Goal: Find specific page/section: Find specific page/section

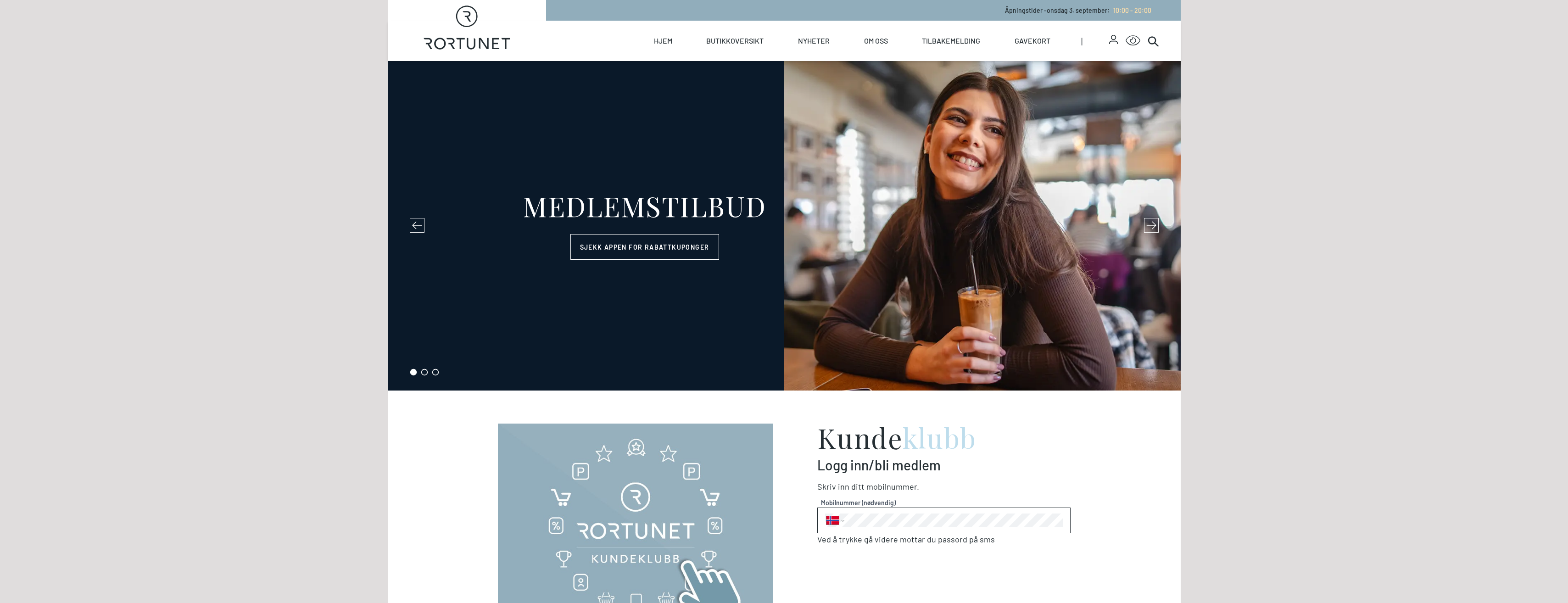
select select "NO"
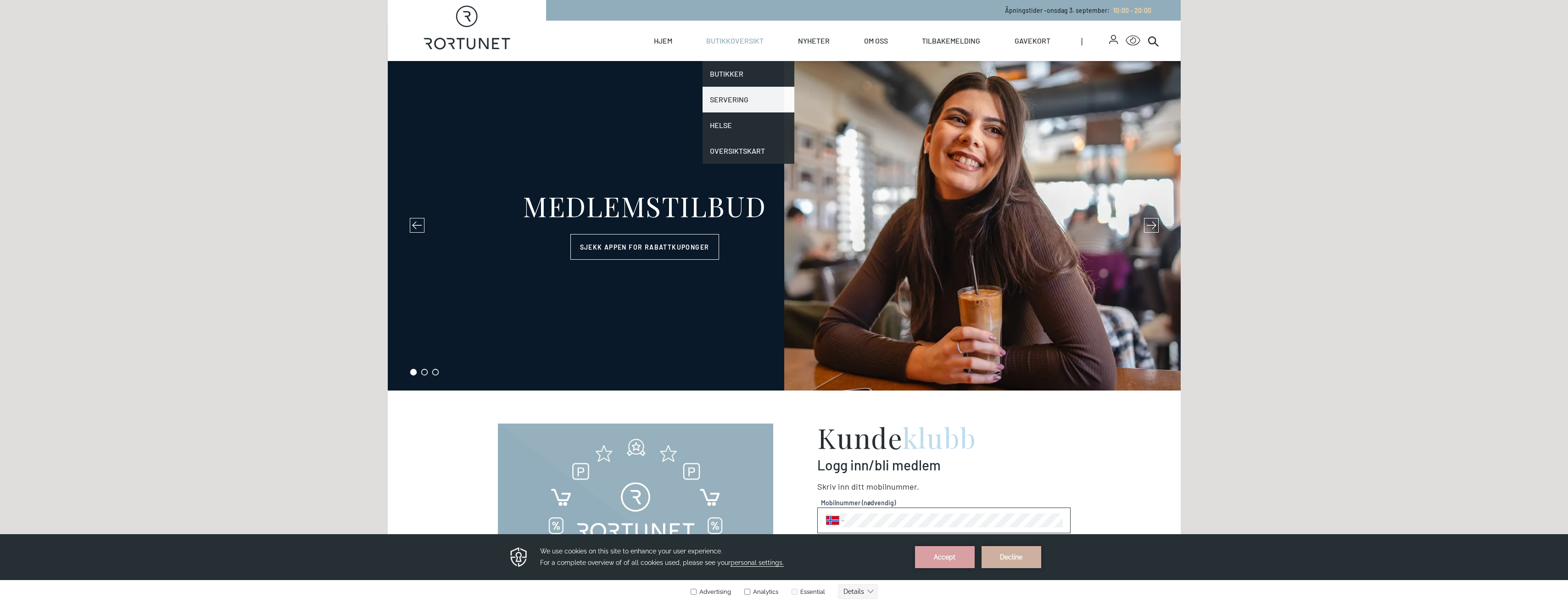
click at [731, 98] on link "Servering" at bounding box center [748, 99] width 92 height 26
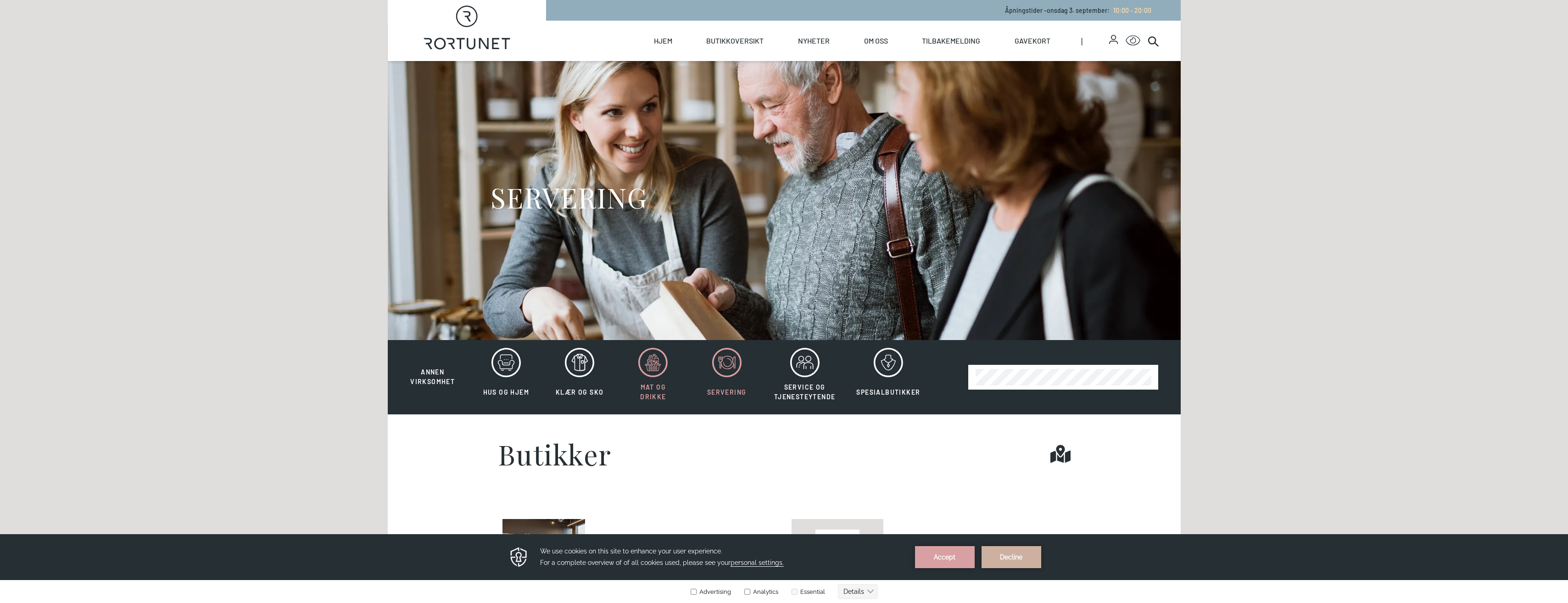
click at [649, 368] on icon at bounding box center [653, 362] width 29 height 29
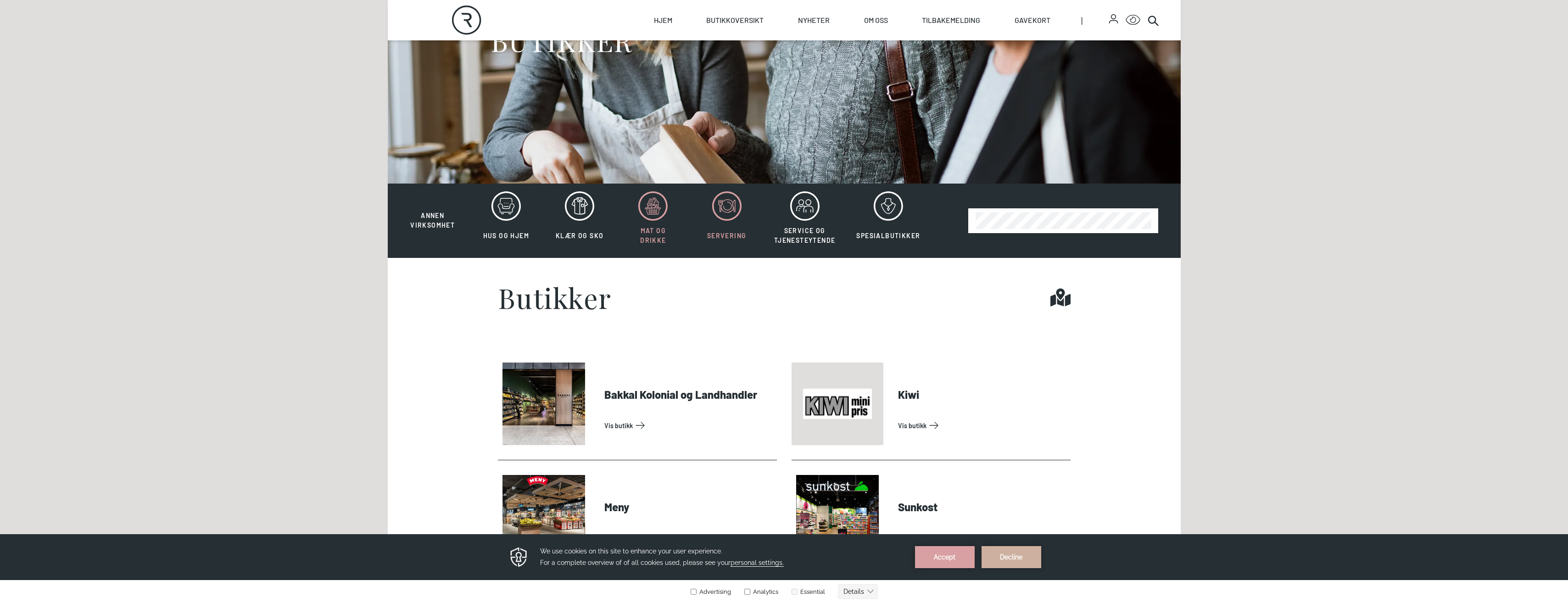
scroll to position [184, 0]
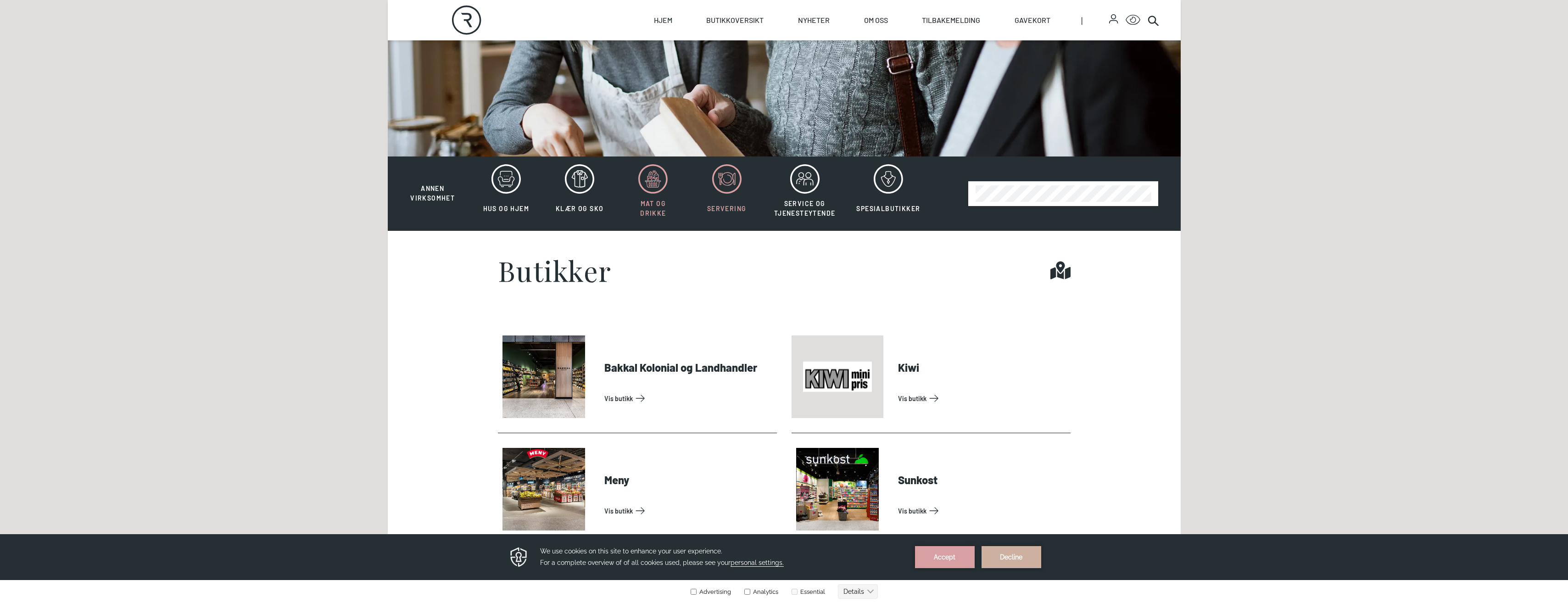
click at [724, 175] on icon at bounding box center [727, 179] width 29 height 29
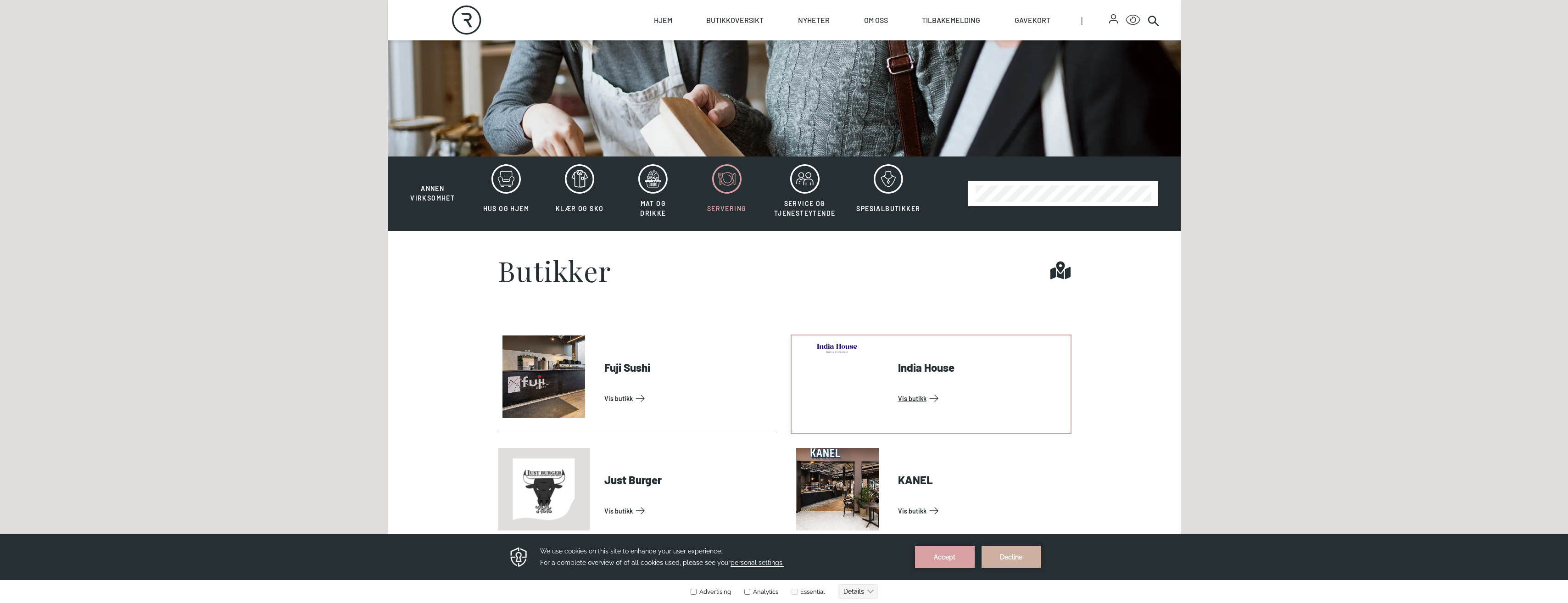
click at [914, 397] on link "Vis butikk" at bounding box center [982, 398] width 169 height 15
